Goal: Task Accomplishment & Management: Manage account settings

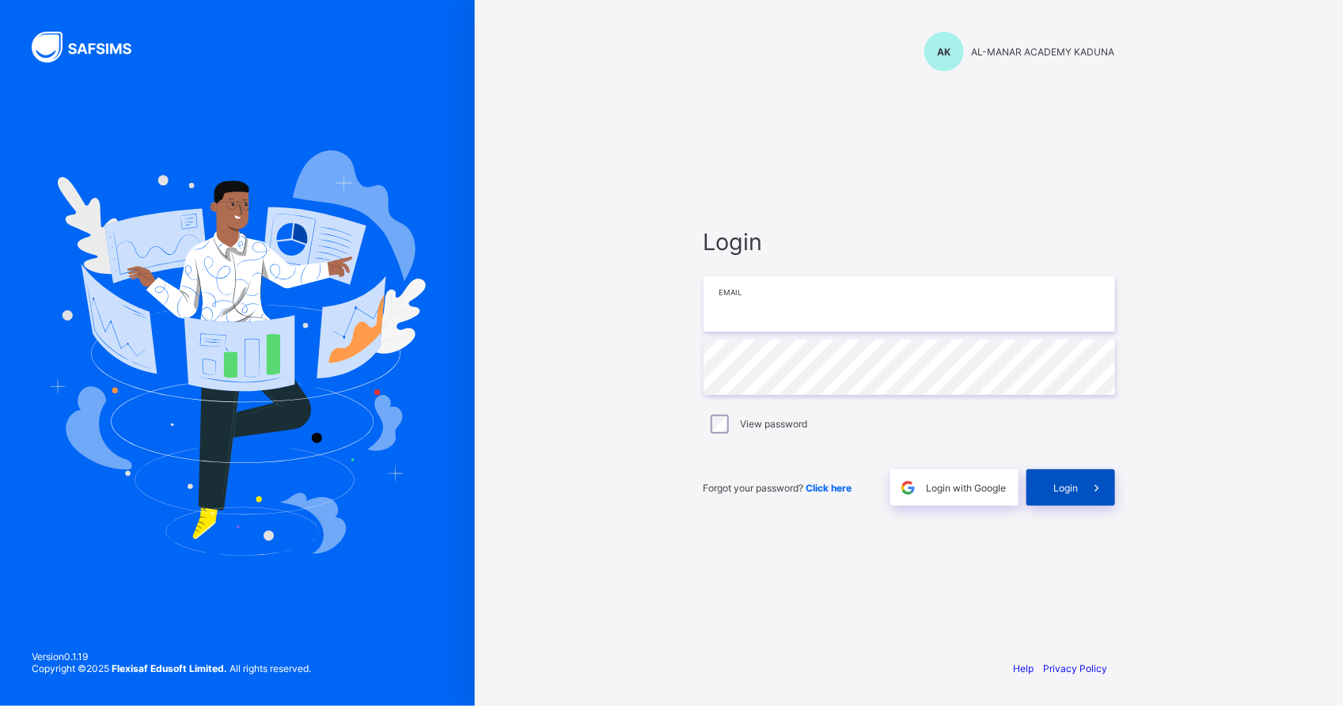
type input "**********"
click at [1057, 496] on div "Login" at bounding box center [1071, 487] width 89 height 36
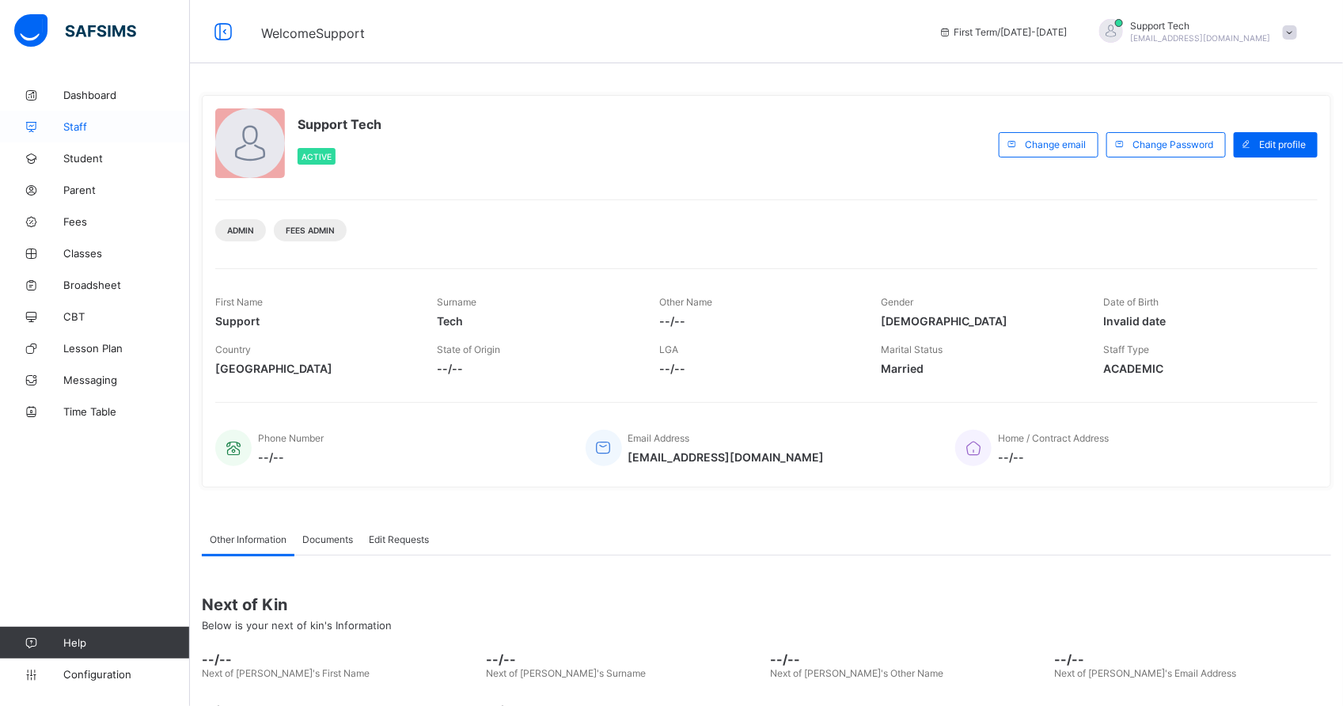
click at [85, 135] on link "Staff" at bounding box center [95, 127] width 190 height 32
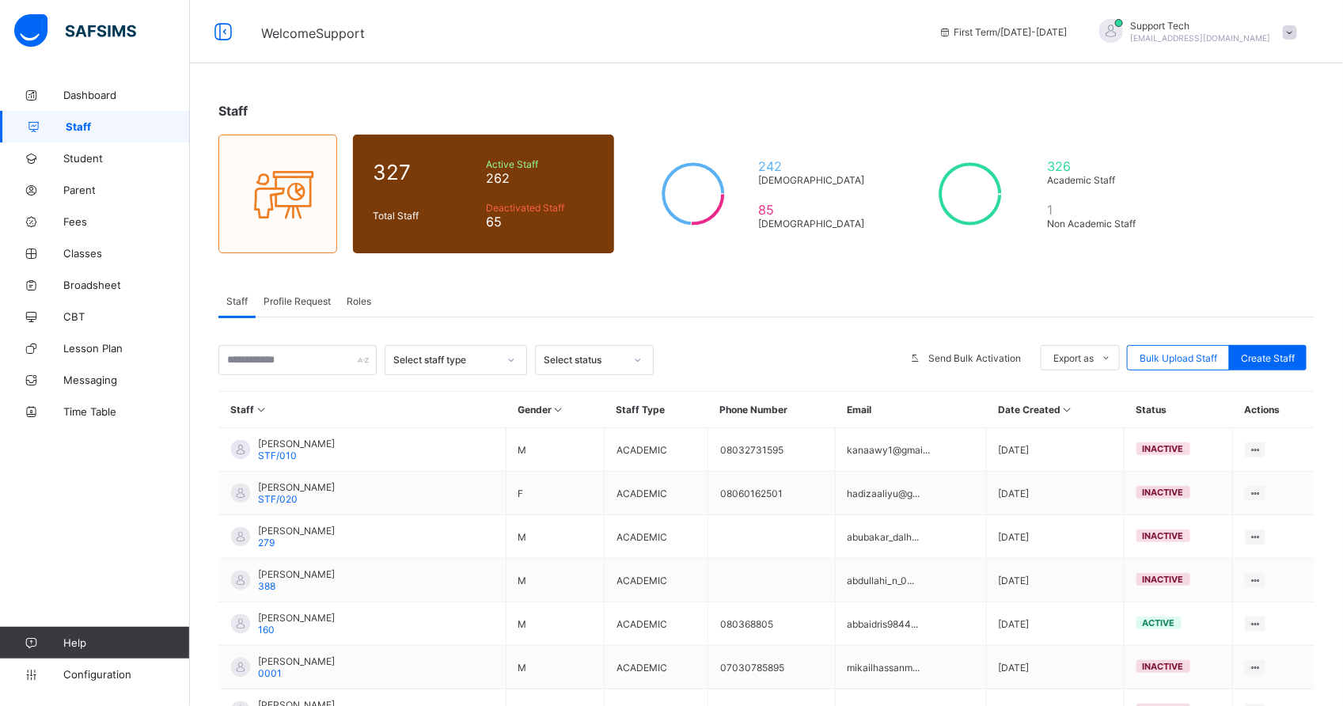
click at [596, 356] on div "Select status" at bounding box center [584, 361] width 81 height 12
click at [602, 408] on div "Inactive" at bounding box center [594, 419] width 117 height 25
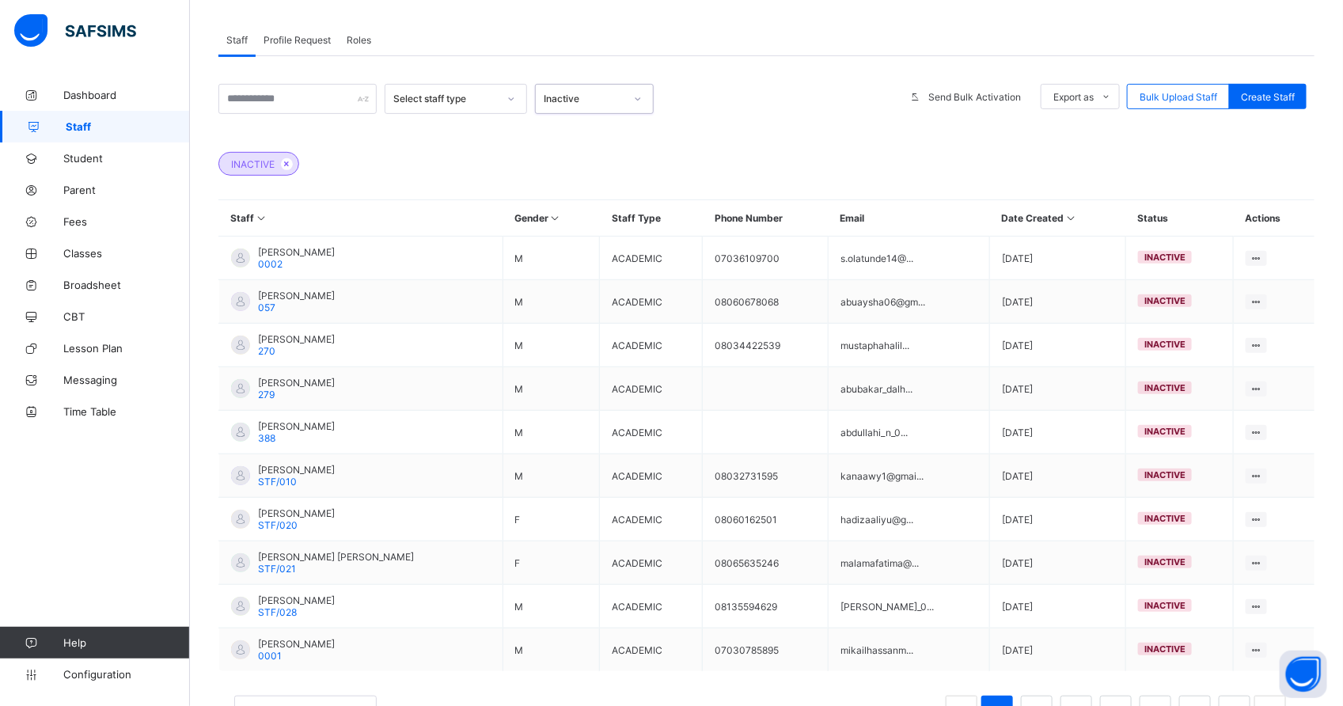
scroll to position [256, 0]
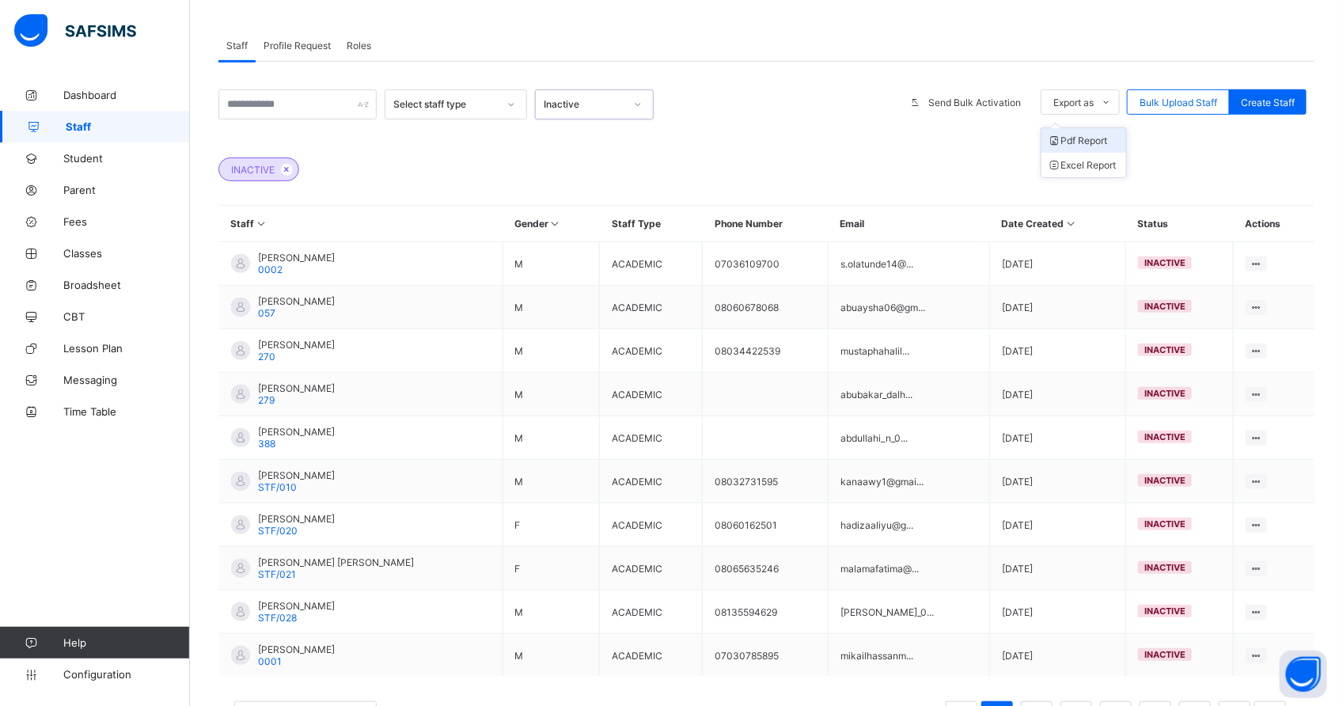
click at [1062, 146] on li "Pdf Report" at bounding box center [1084, 140] width 85 height 25
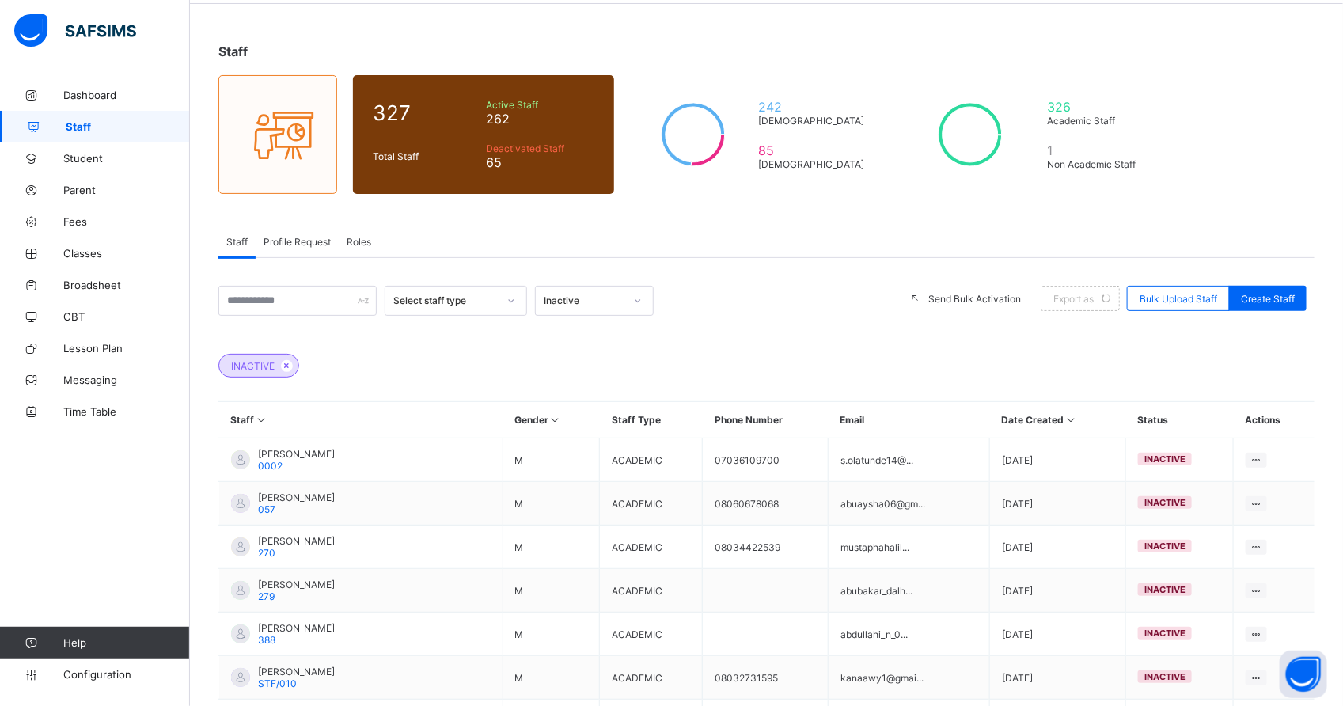
scroll to position [0, 0]
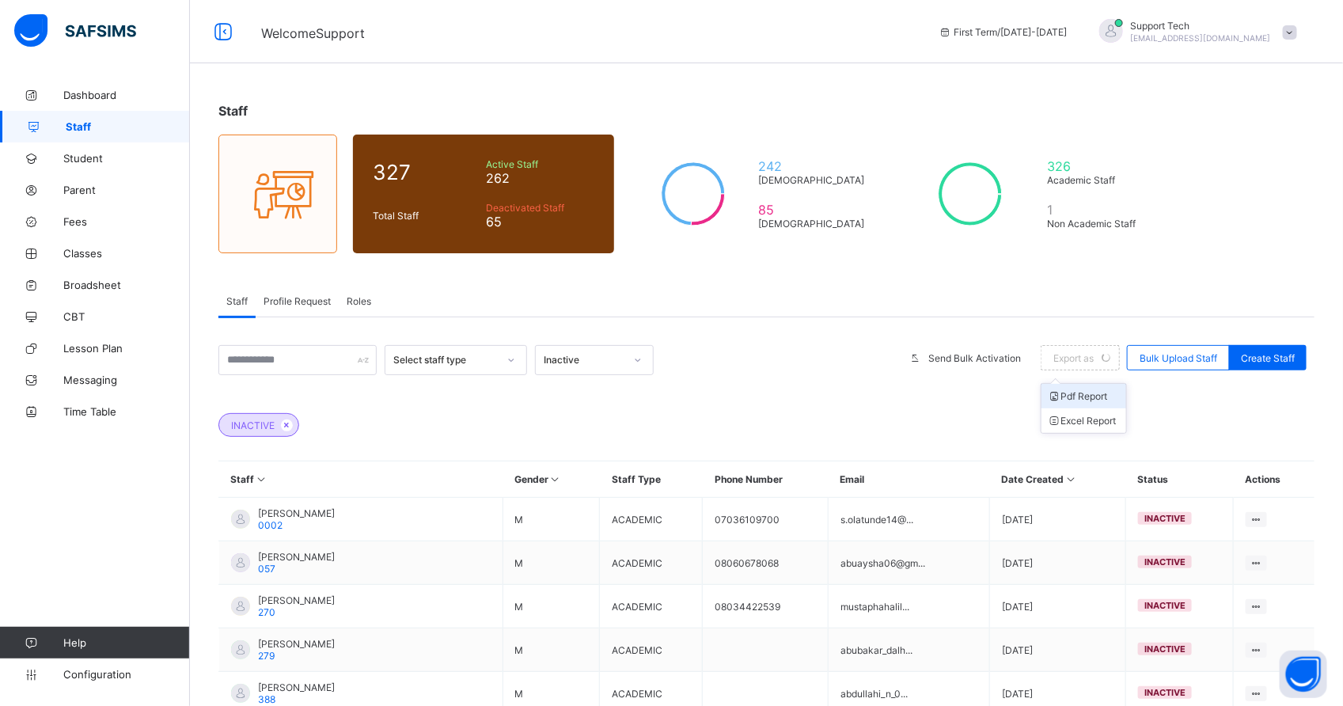
click at [1091, 398] on li "Pdf Report" at bounding box center [1084, 396] width 85 height 25
click at [1062, 396] on li "Pdf Report" at bounding box center [1084, 396] width 85 height 25
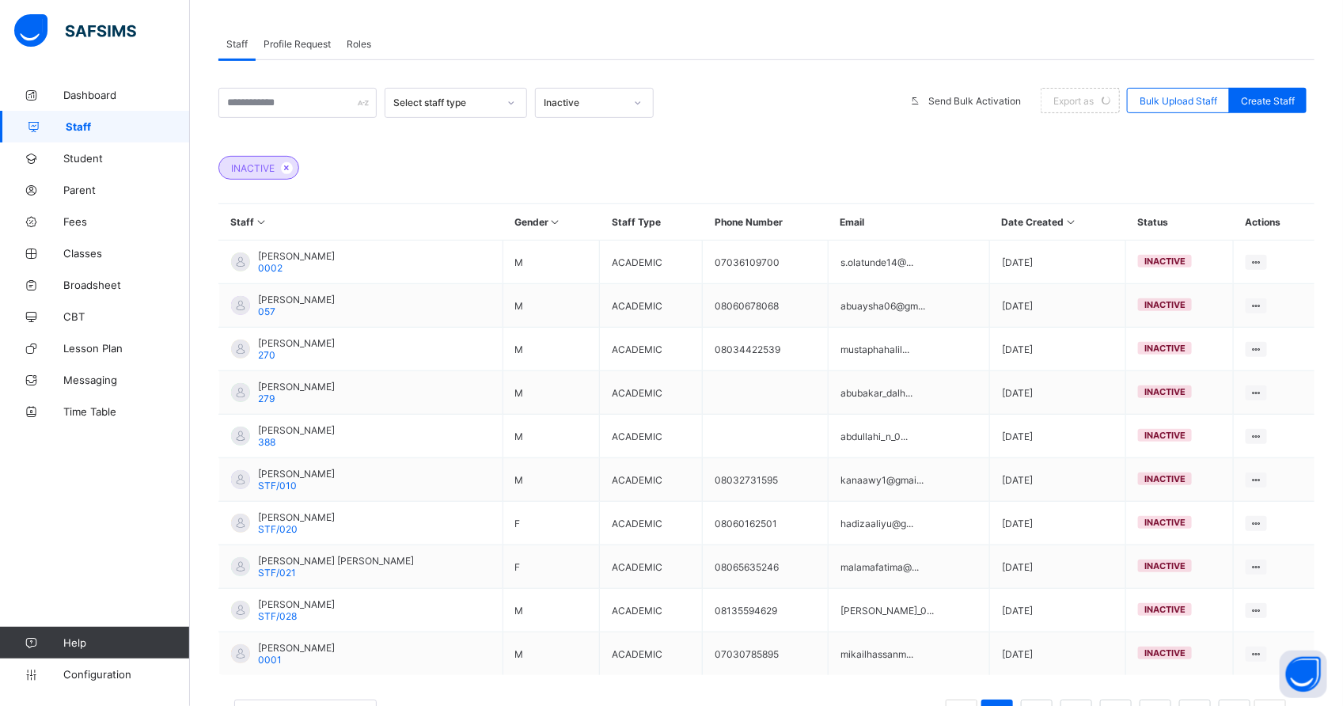
scroll to position [302, 0]
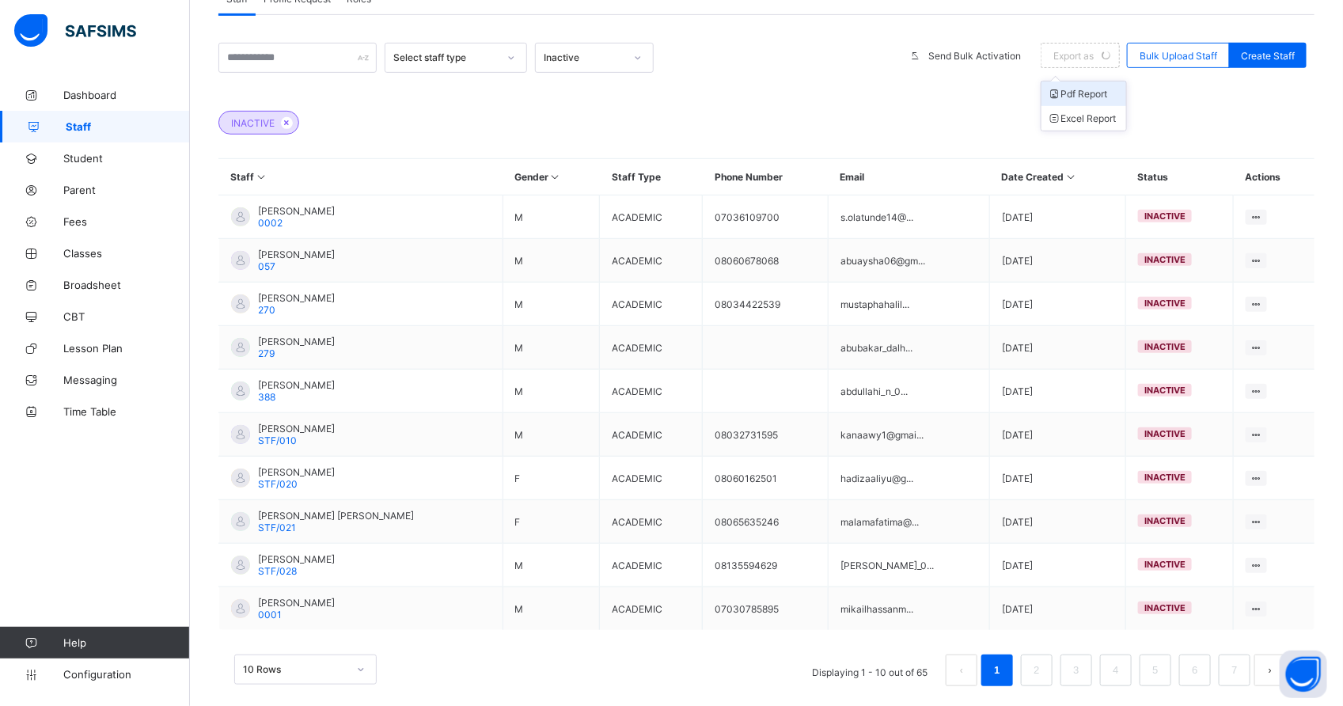
click at [1077, 93] on li "Pdf Report" at bounding box center [1084, 94] width 85 height 25
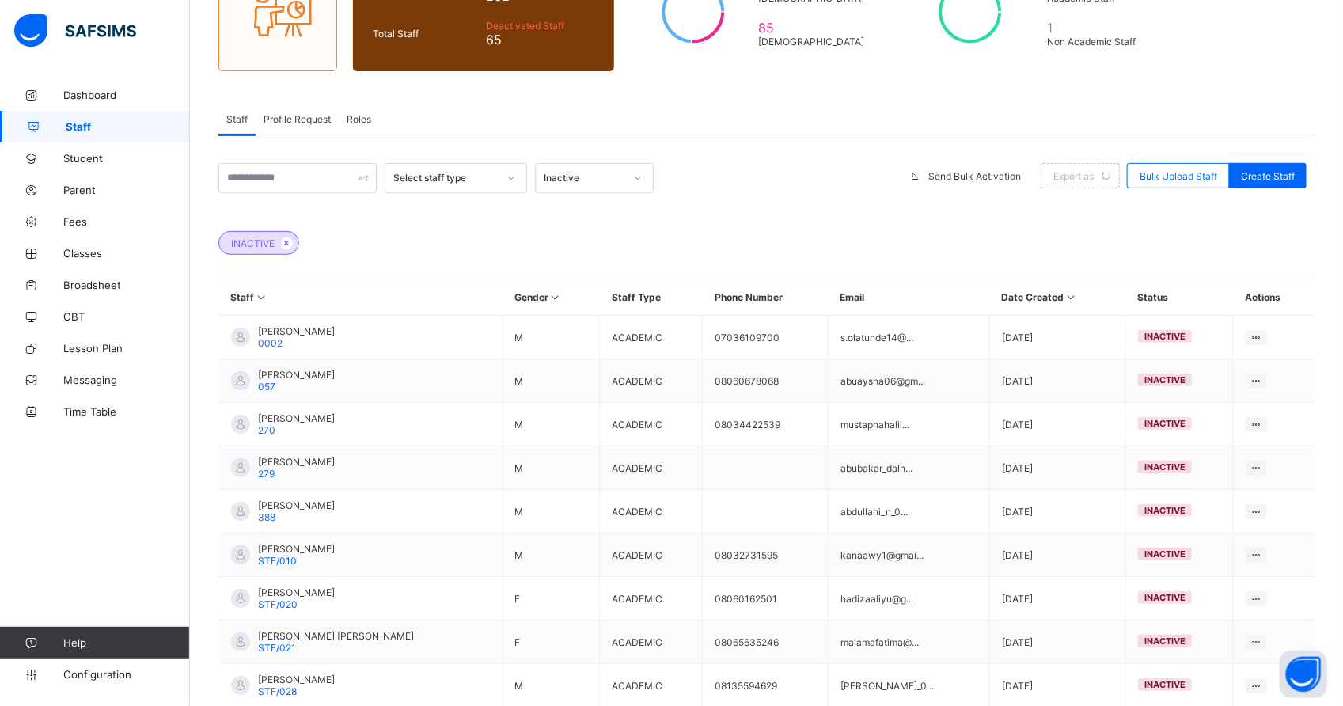
scroll to position [0, 0]
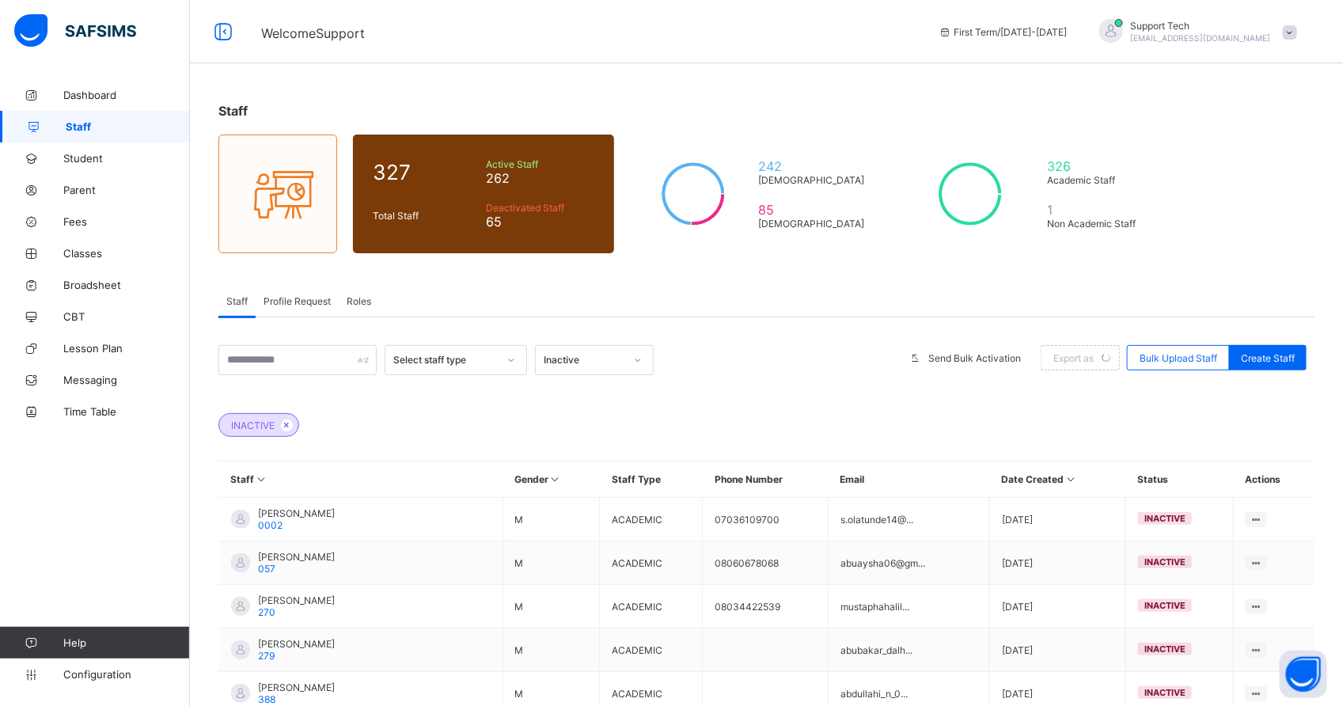
click at [599, 359] on div "Inactive" at bounding box center [584, 361] width 81 height 12
click at [571, 416] on div "Inactive" at bounding box center [594, 419] width 117 height 25
